Goal: Navigation & Orientation: Go to known website

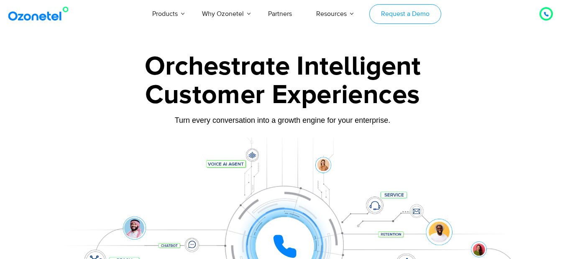
click at [409, 18] on link "Request a Demo" at bounding box center [406, 14] width 72 height 20
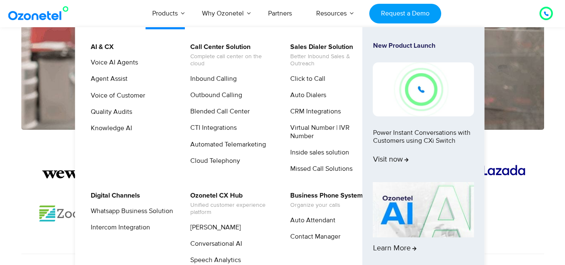
scroll to position [377, 0]
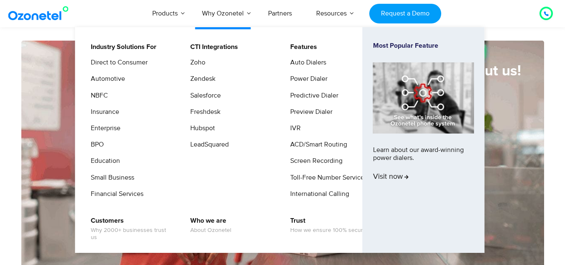
click at [255, 27] on ul "Industry Solutions For Direct to Consumer Automotive NBFC Insurance Enterprise …" at bounding box center [280, 140] width 410 height 226
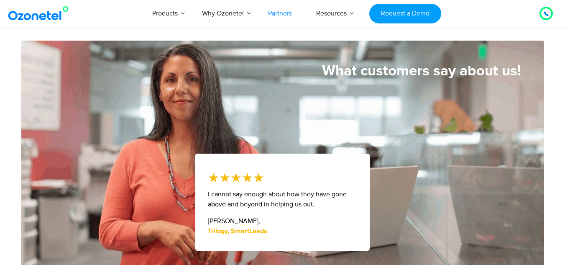
click at [301, 8] on link "Partners" at bounding box center [280, 14] width 48 height 28
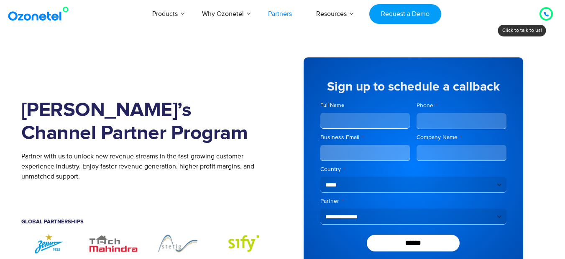
click at [547, 15] on icon at bounding box center [546, 14] width 5 height 5
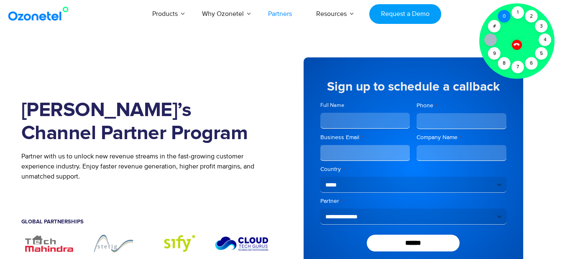
click at [507, 13] on div "0" at bounding box center [504, 16] width 13 height 13
click at [520, 10] on div "1" at bounding box center [518, 12] width 13 height 13
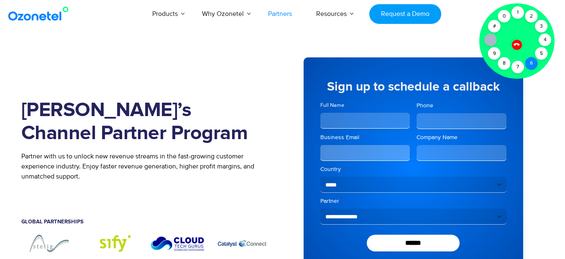
click at [536, 62] on div "6" at bounding box center [532, 63] width 13 height 13
click at [518, 66] on div "7" at bounding box center [518, 67] width 13 height 13
click at [520, 45] on div at bounding box center [517, 44] width 10 height 10
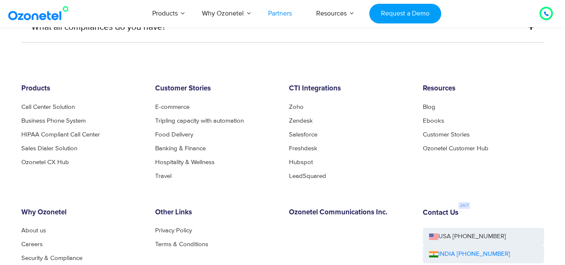
scroll to position [2302, 0]
